Goal: Transaction & Acquisition: Download file/media

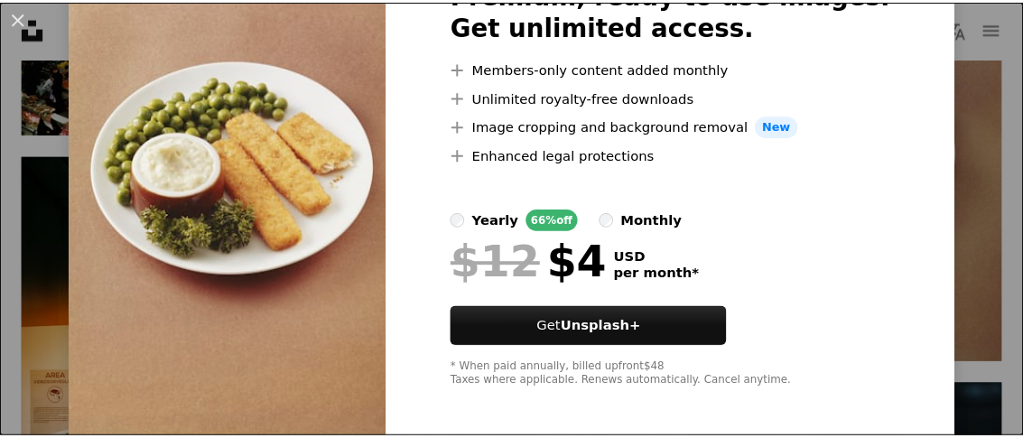
scroll to position [141, 0]
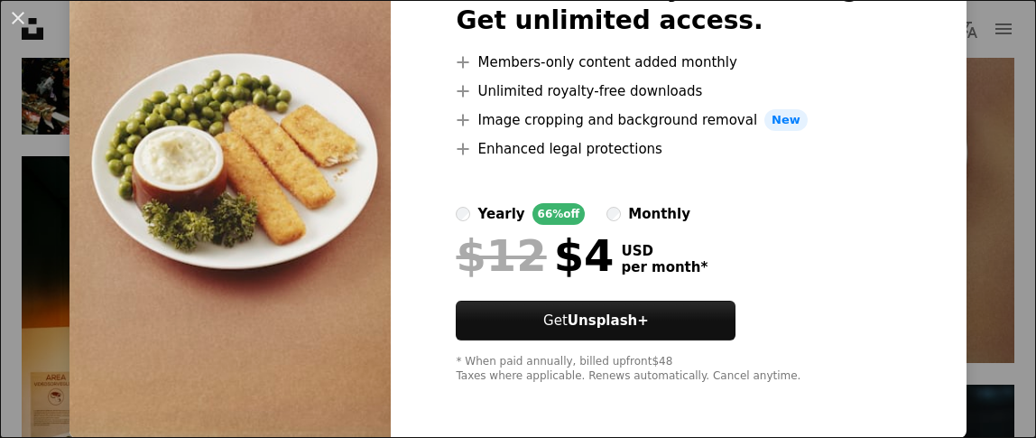
click at [968, 208] on div "An X shape Premium, ready to use images. Get unlimited access. A plus sign Memb…" at bounding box center [518, 219] width 1036 height 438
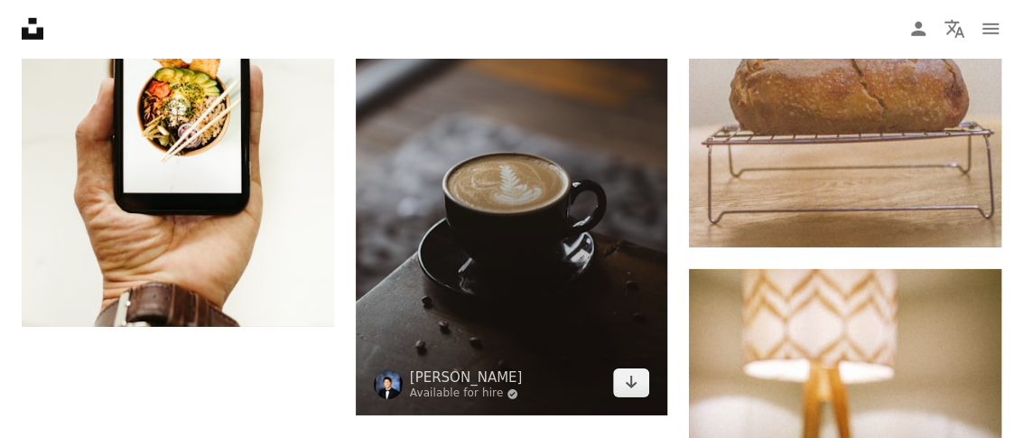
scroll to position [2437, 0]
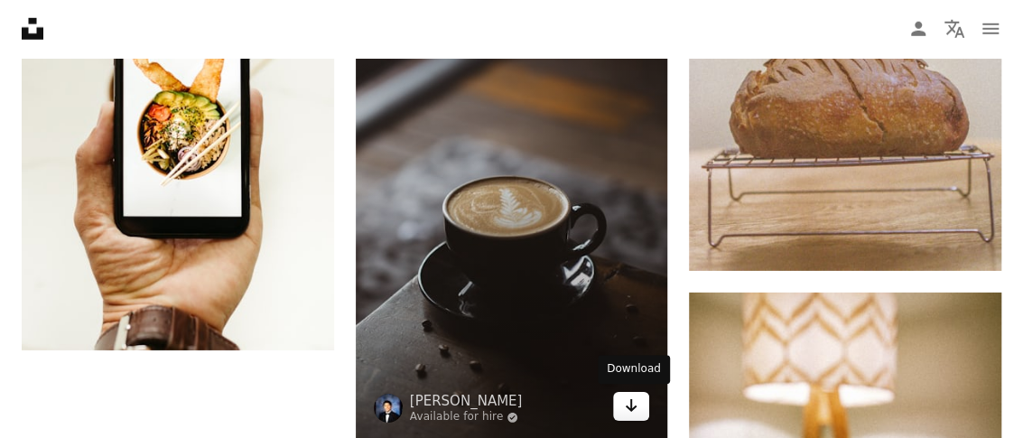
click at [616, 398] on link "Arrow pointing down" at bounding box center [631, 406] width 36 height 29
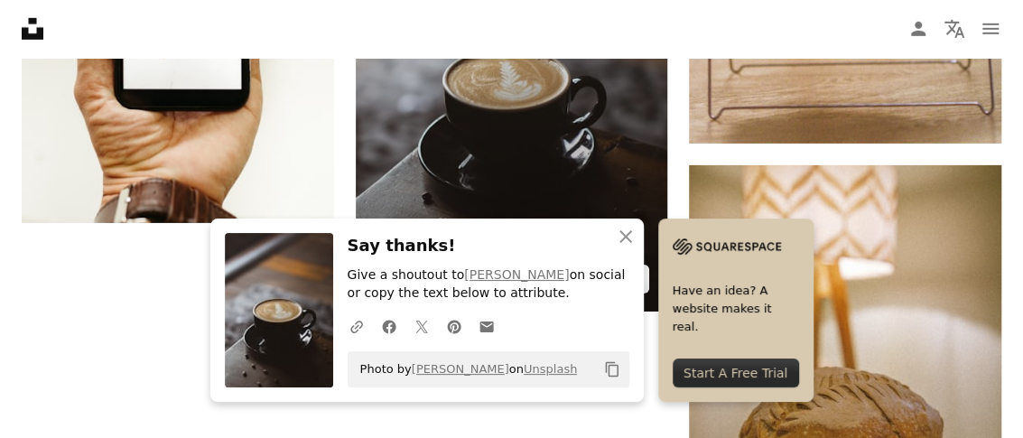
scroll to position [2617, 0]
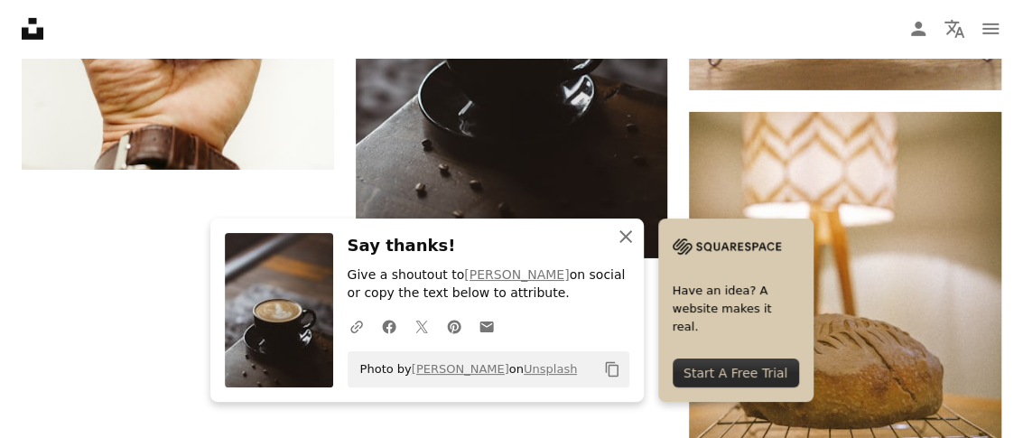
click at [634, 239] on icon "An X shape" at bounding box center [626, 237] width 22 height 22
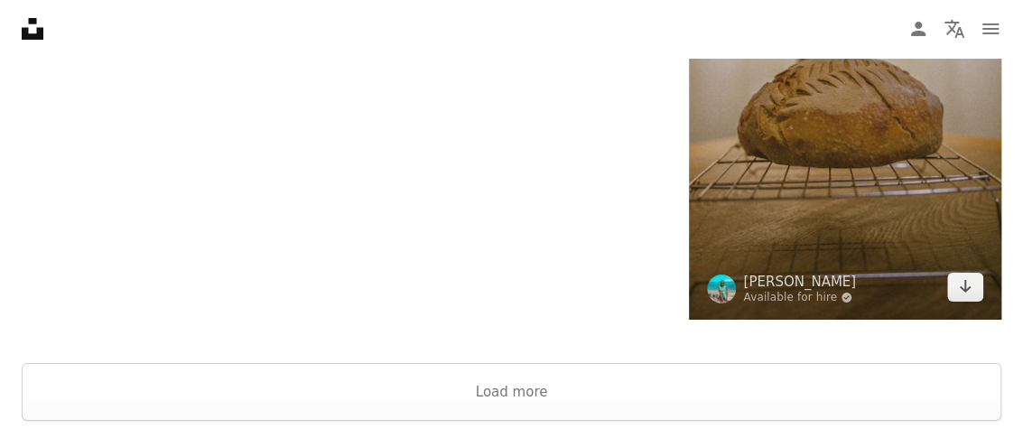
scroll to position [2978, 0]
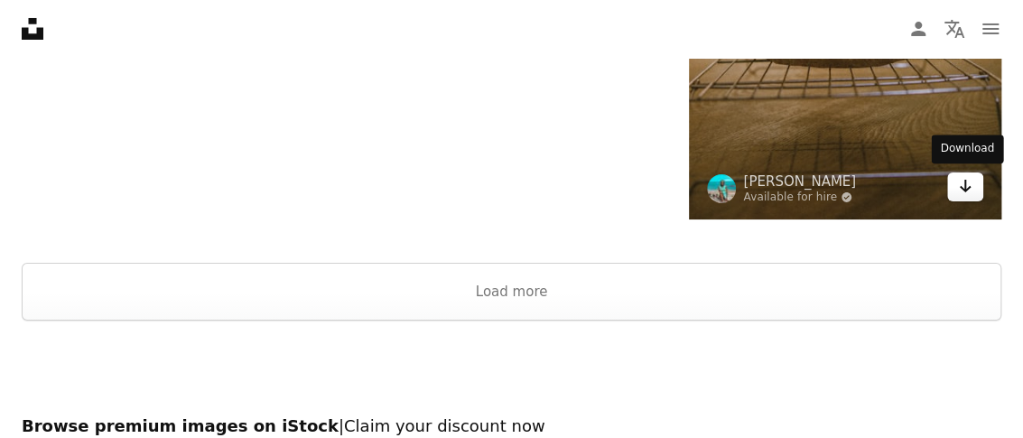
click at [958, 192] on icon "Arrow pointing down" at bounding box center [965, 186] width 14 height 22
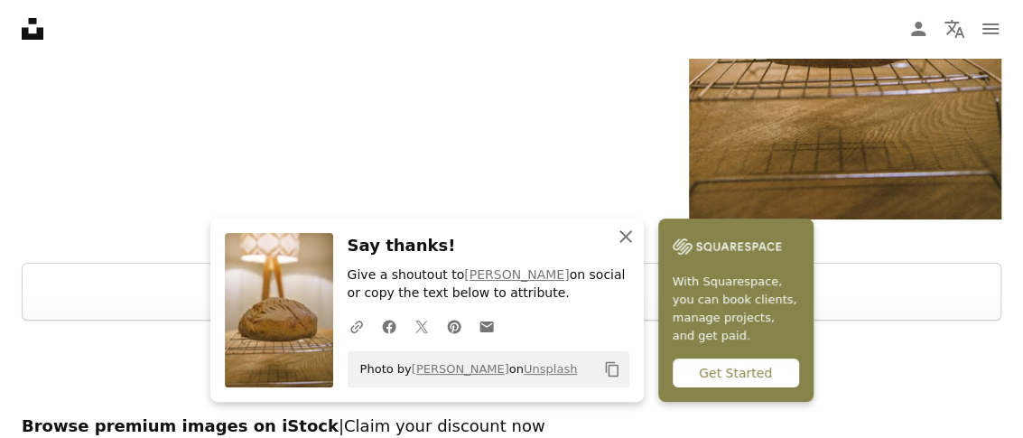
click at [631, 234] on icon "An X shape" at bounding box center [626, 237] width 22 height 22
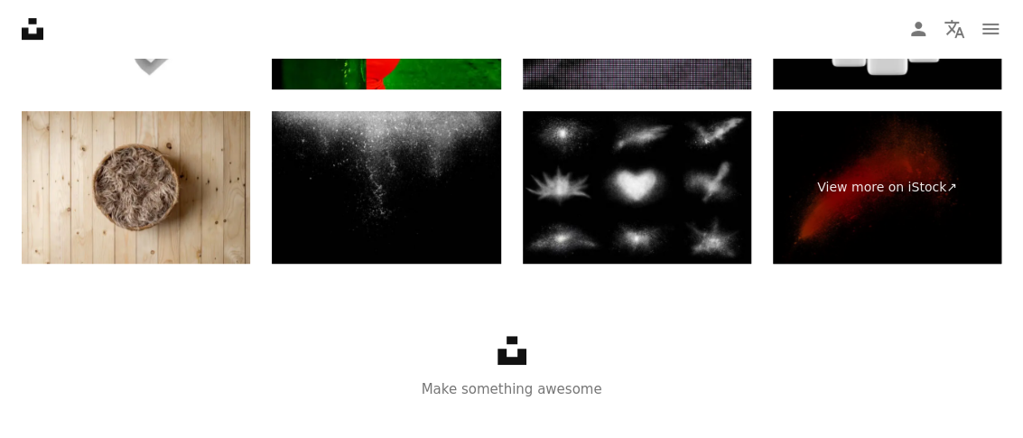
scroll to position [3520, 0]
